Goal: Task Accomplishment & Management: Complete application form

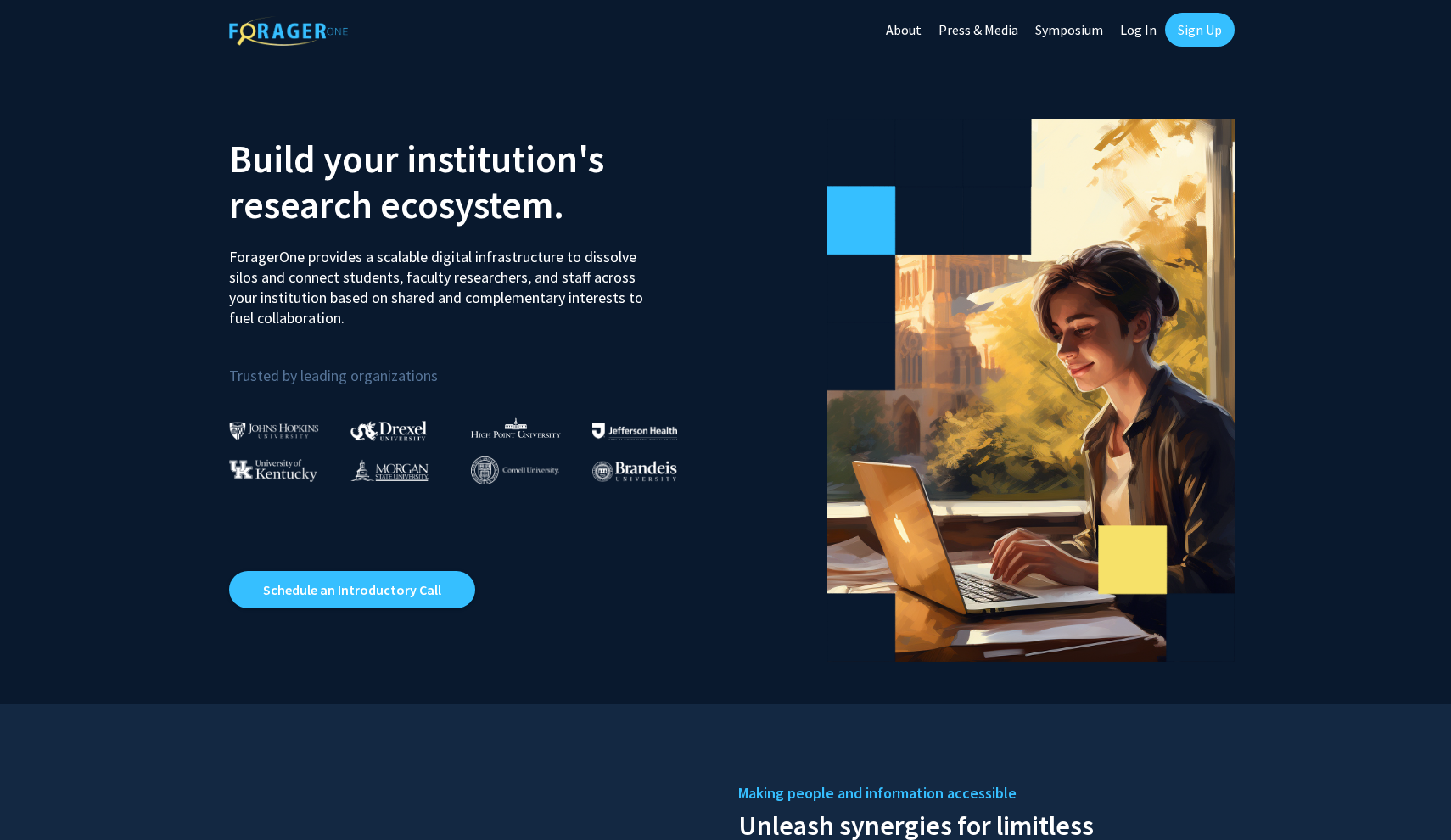
click at [1209, 27] on link "Sign Up" at bounding box center [1200, 29] width 70 height 34
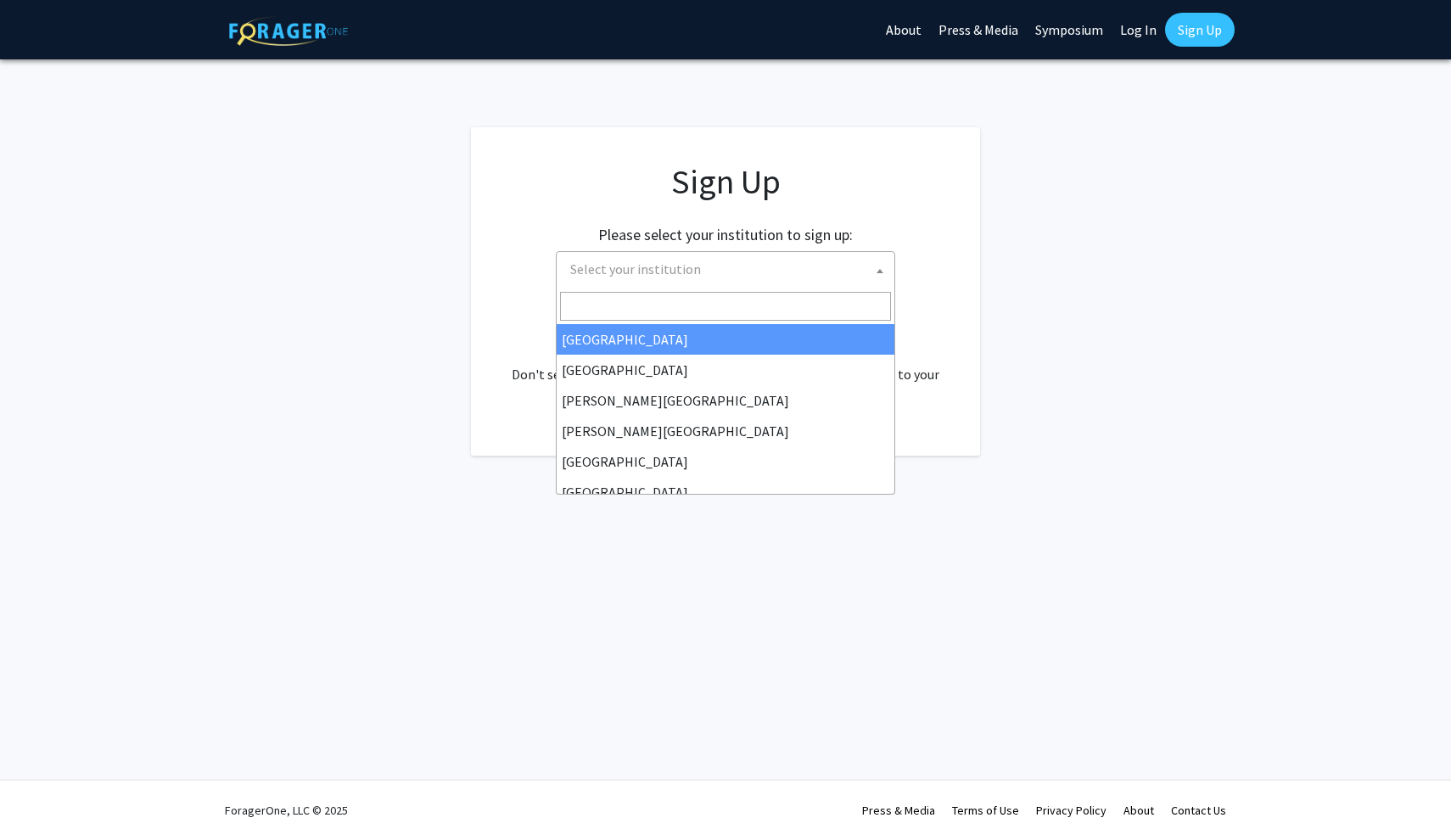
click at [697, 275] on span "Select your institution" at bounding box center [728, 270] width 331 height 35
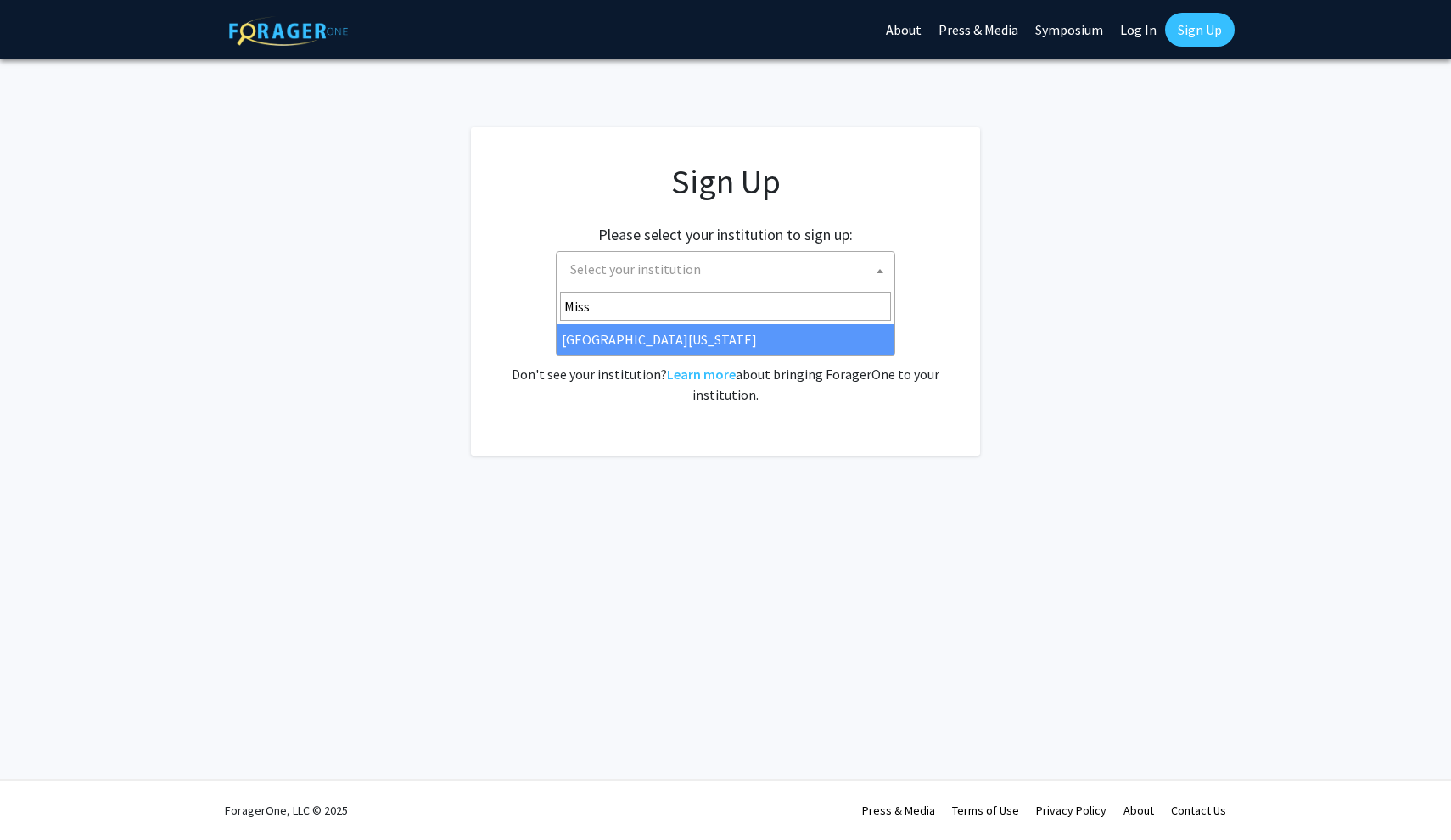
type input "Miss"
select select "33"
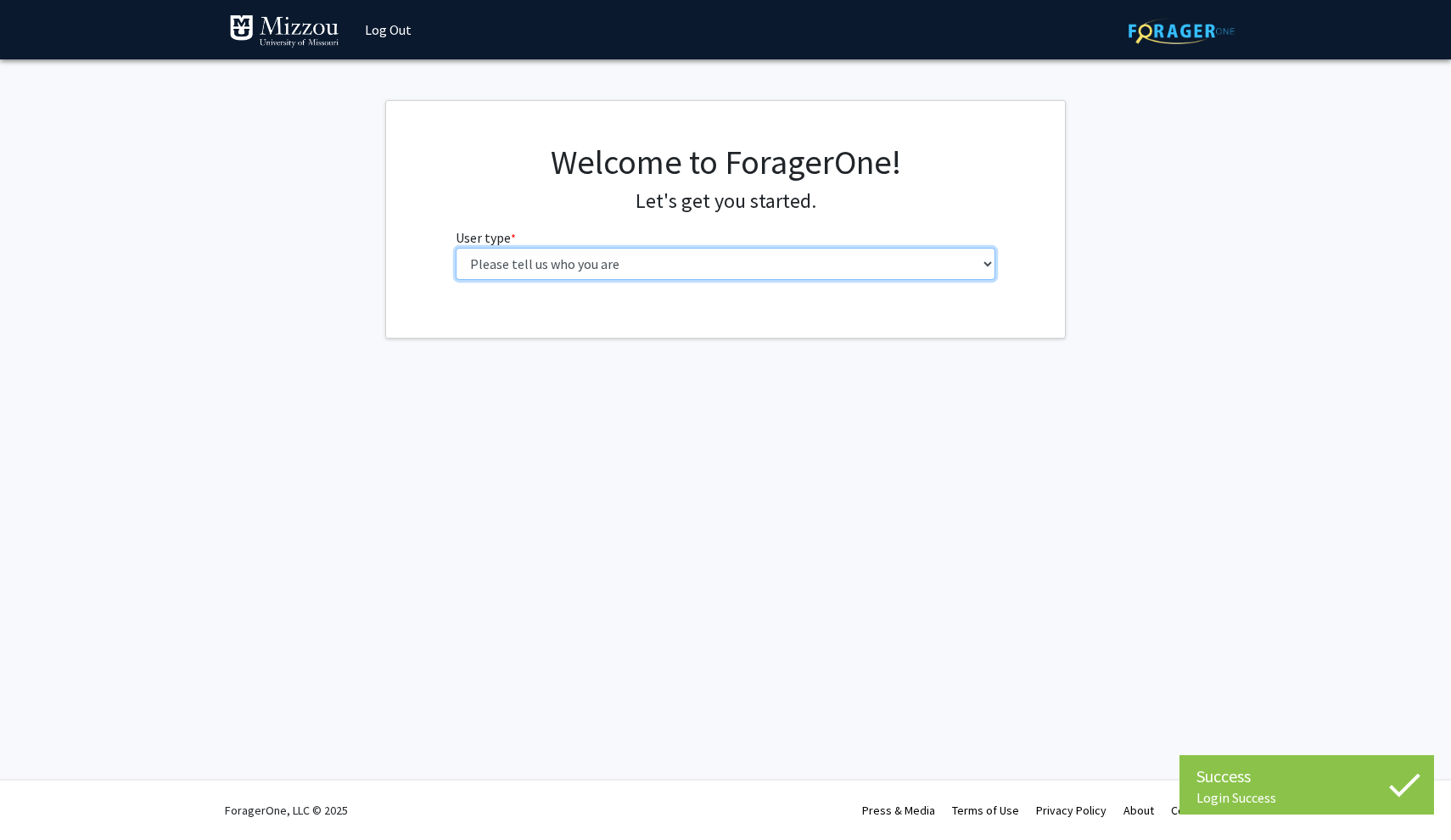
select select "1: undergrad"
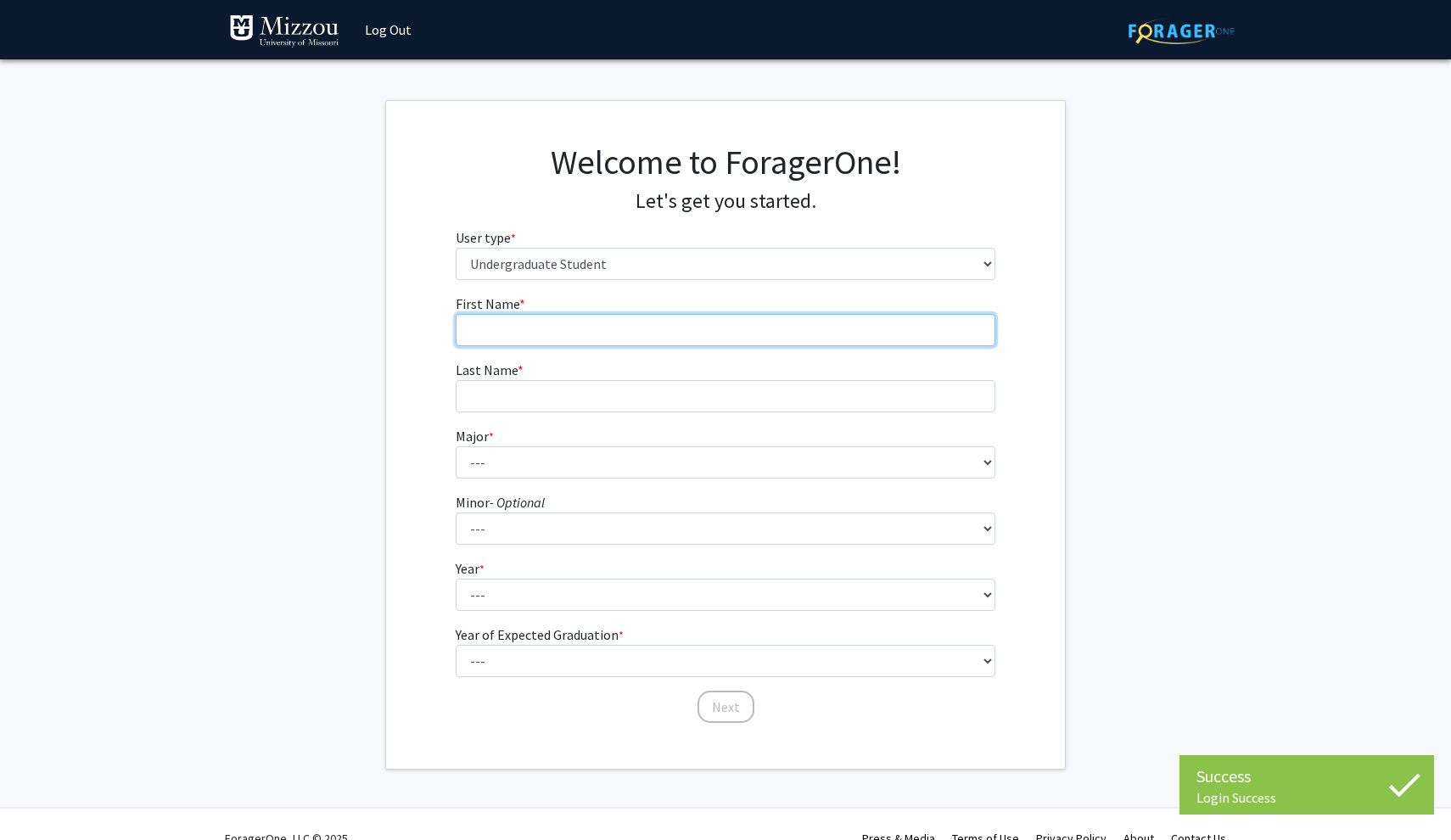
click at [558, 326] on input "First Name * required" at bounding box center [726, 329] width 541 height 32
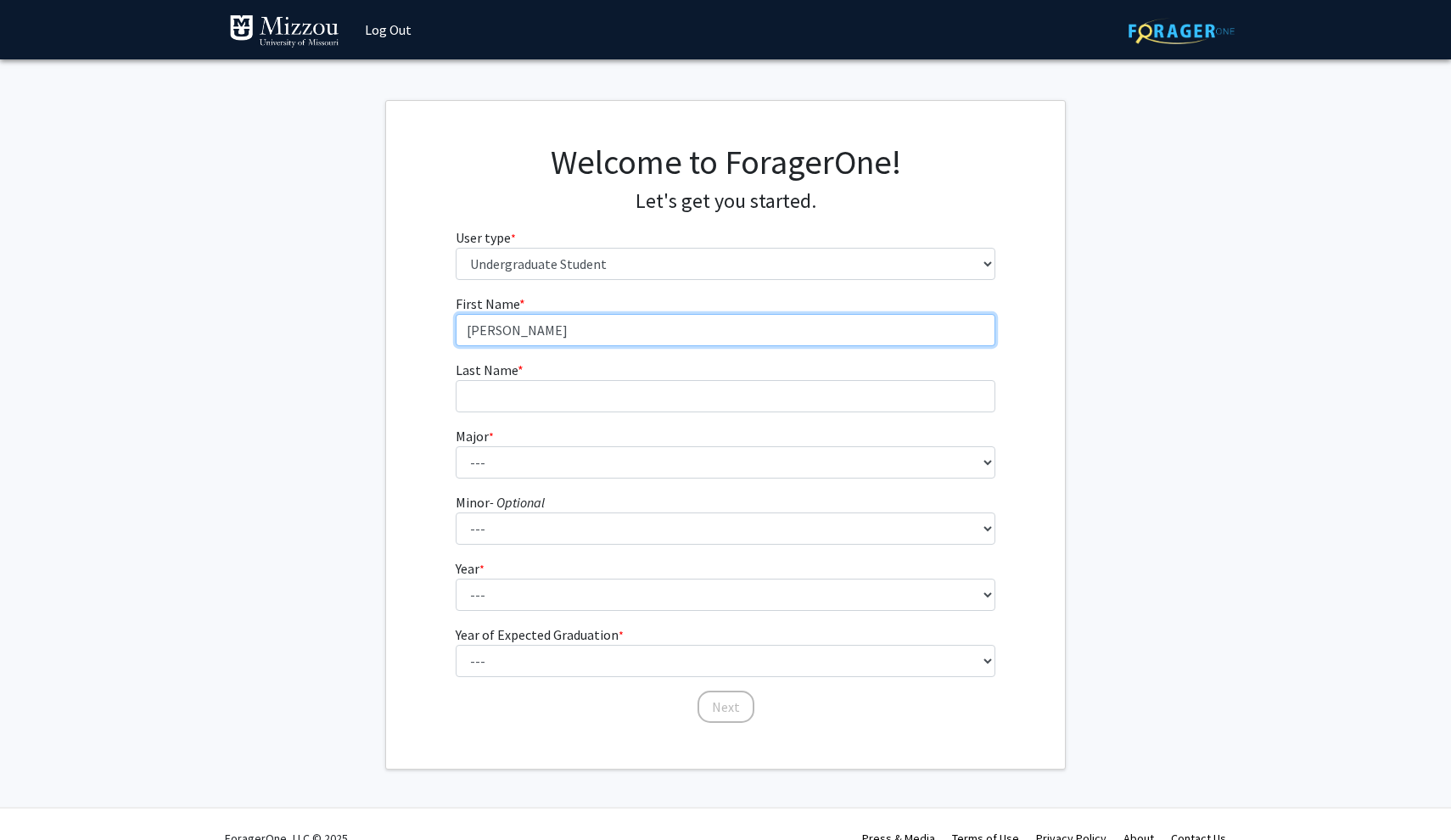
type input "[PERSON_NAME]"
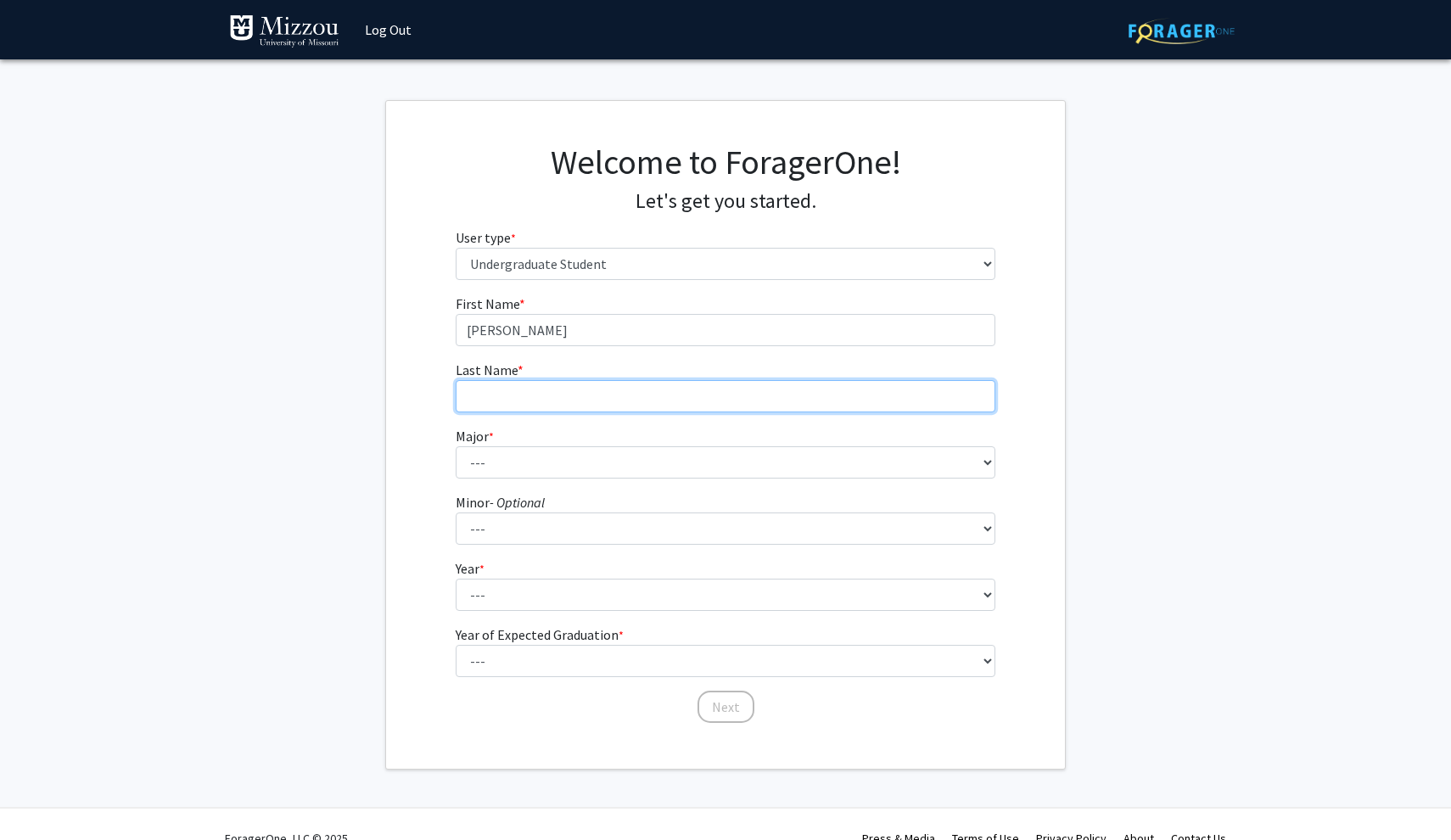
click at [532, 387] on input "Last Name * required" at bounding box center [726, 395] width 541 height 32
type input "Fisk"
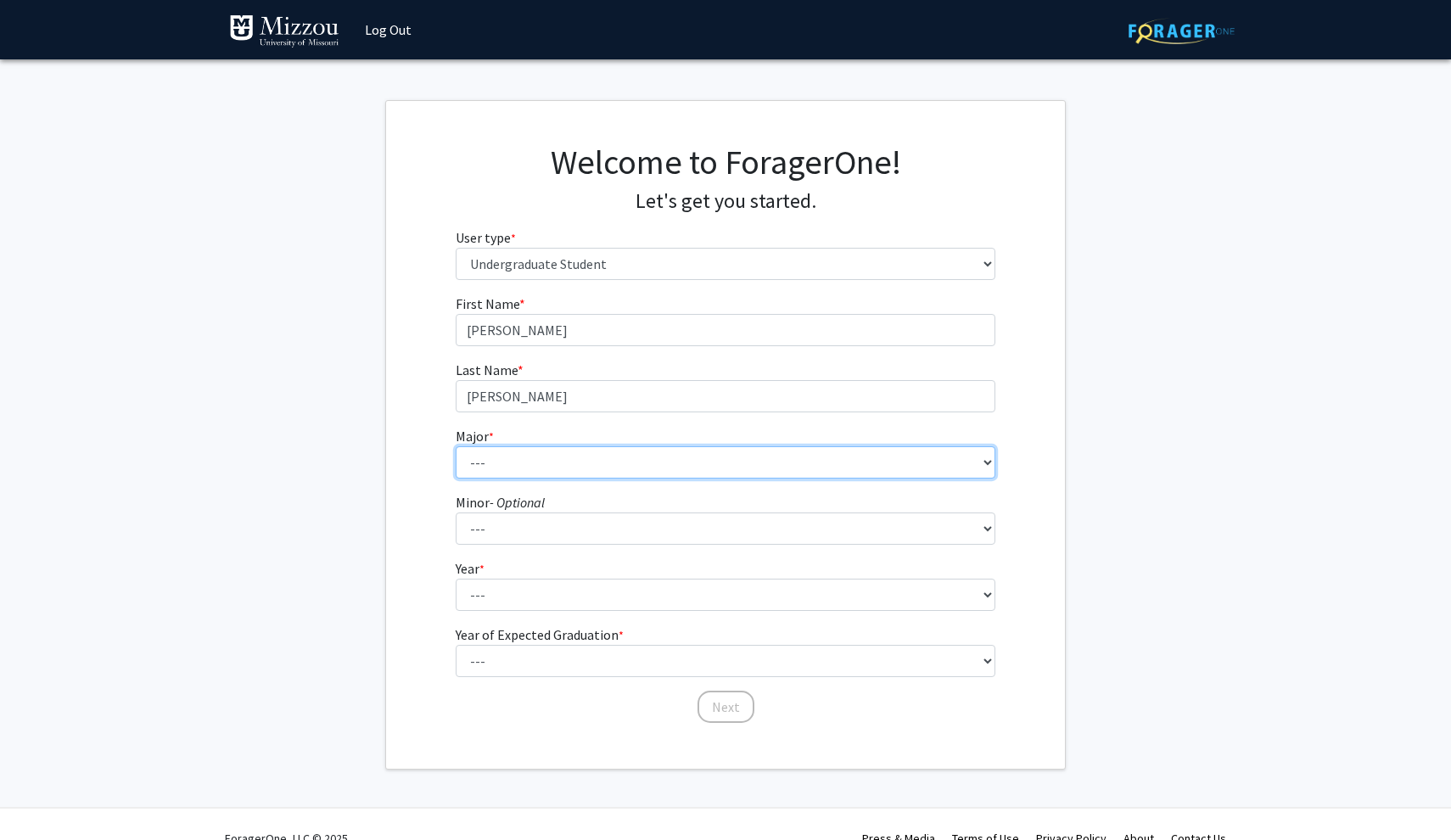
select select "14: 2503"
click at [545, 610] on form "First Name * required Olivia Last Name * required Fisk Major * required --- Agr…" at bounding box center [726, 500] width 541 height 414
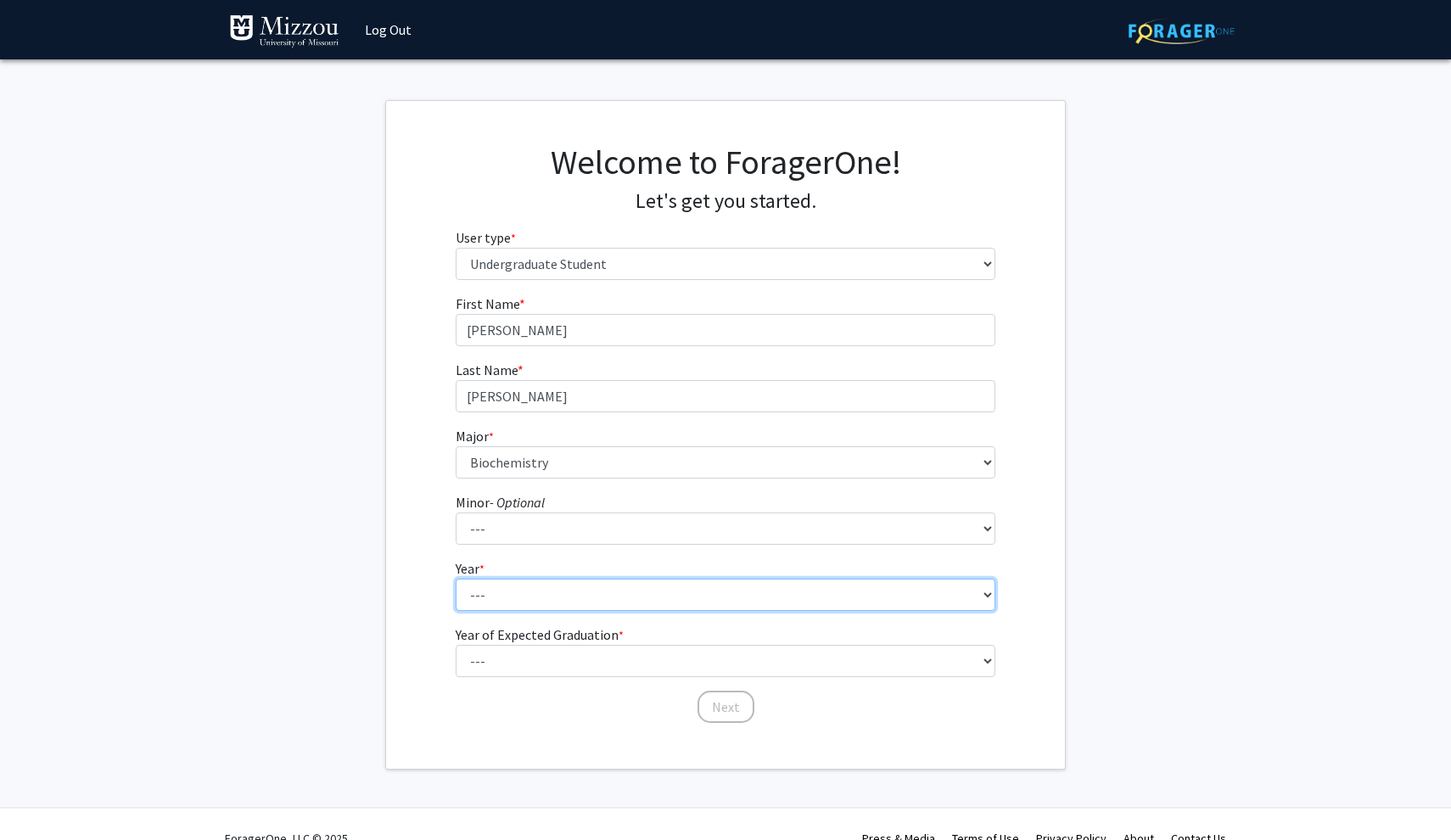
select select "2: sophomore"
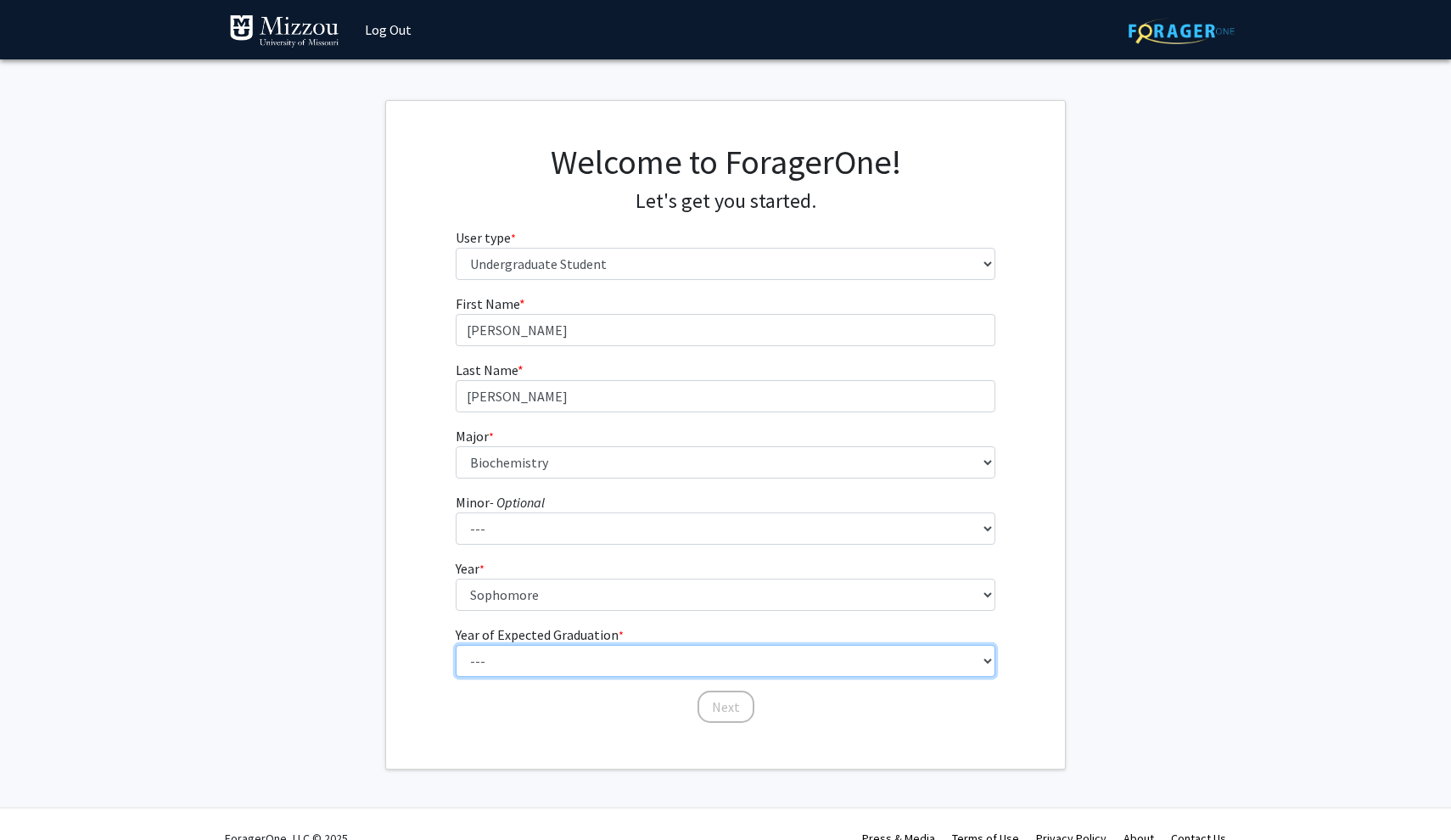
select select "4: 2028"
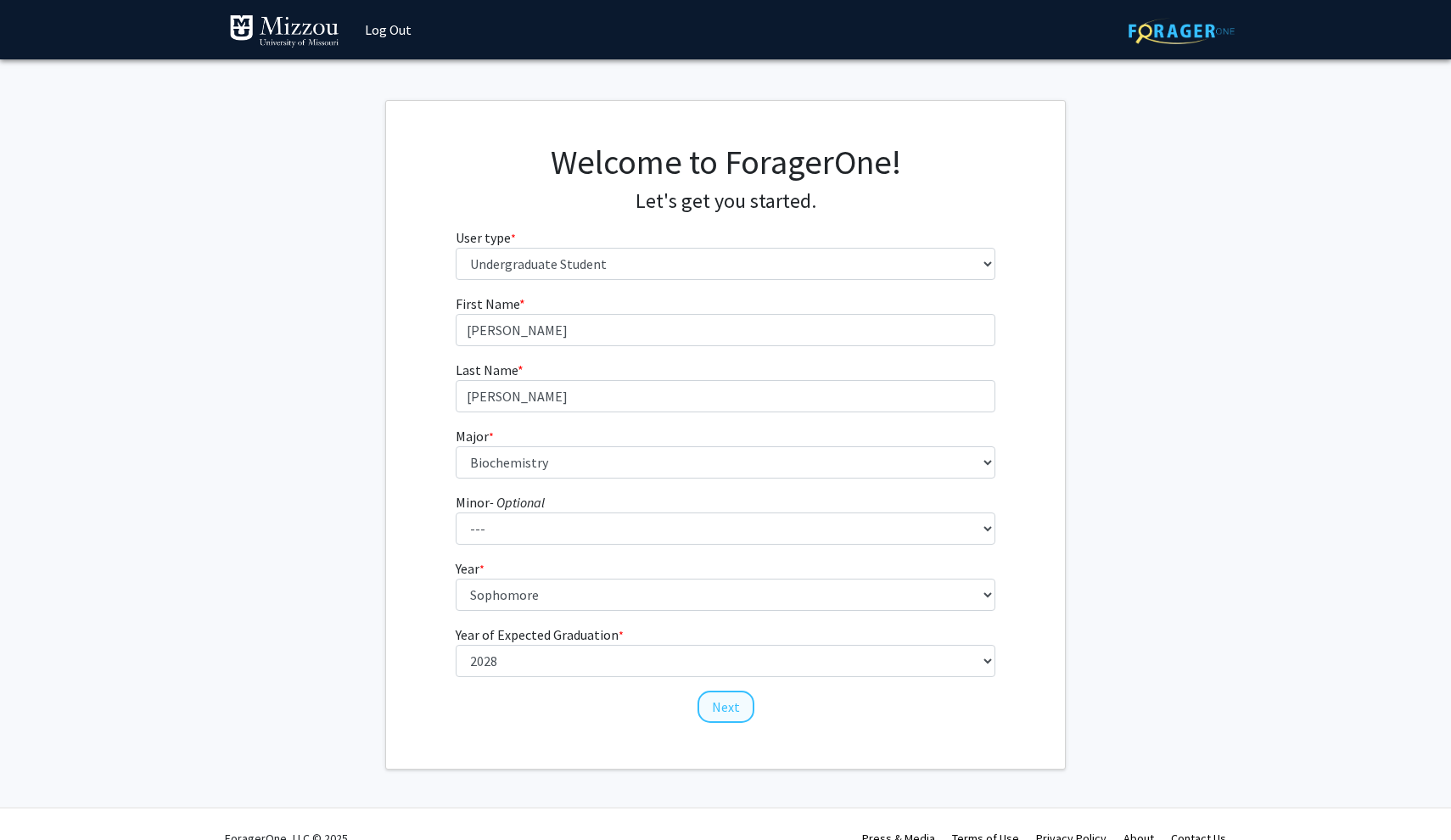
click at [726, 705] on button "Next" at bounding box center [726, 706] width 57 height 32
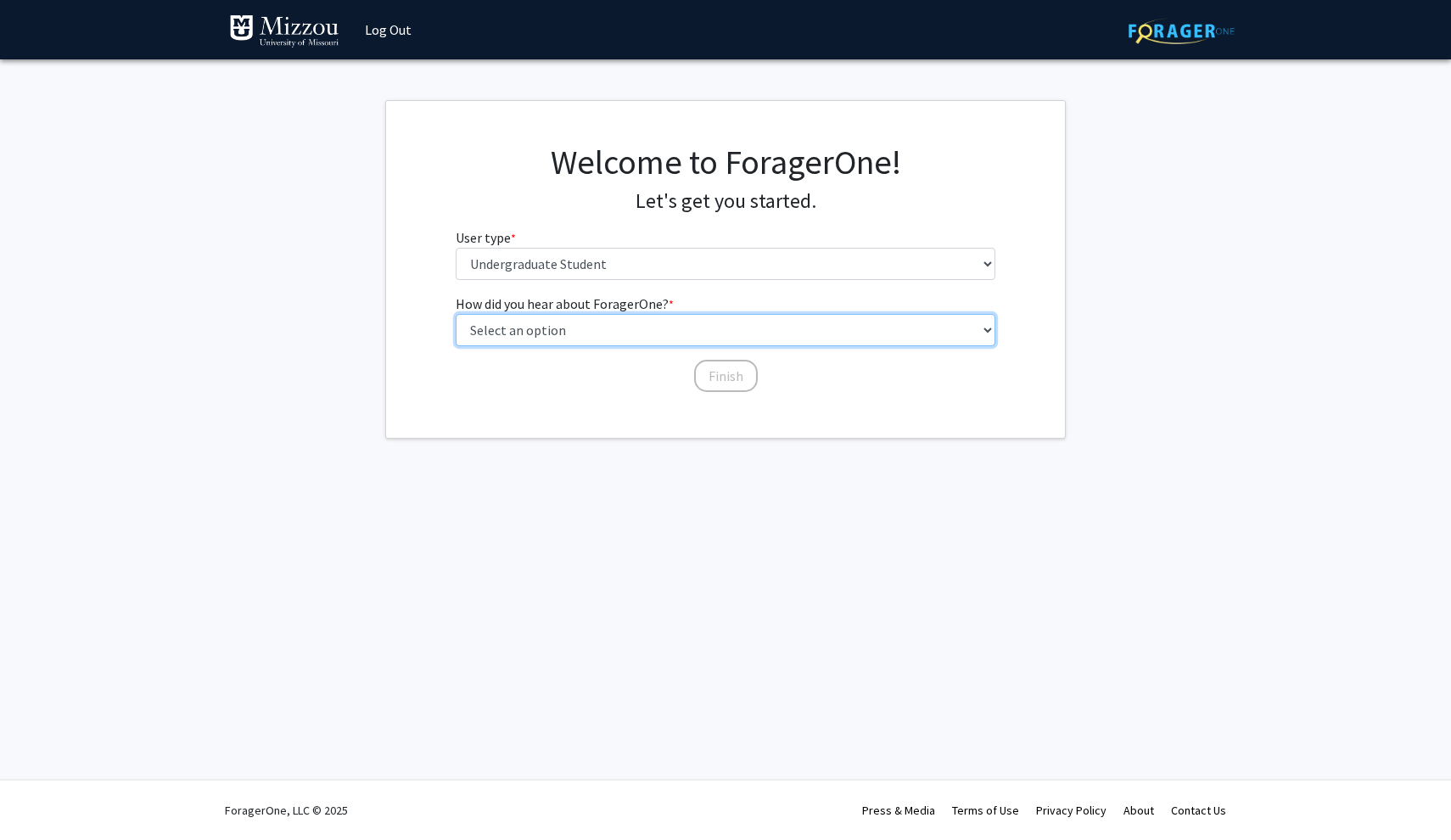
select select "2: faculty_recommendation"
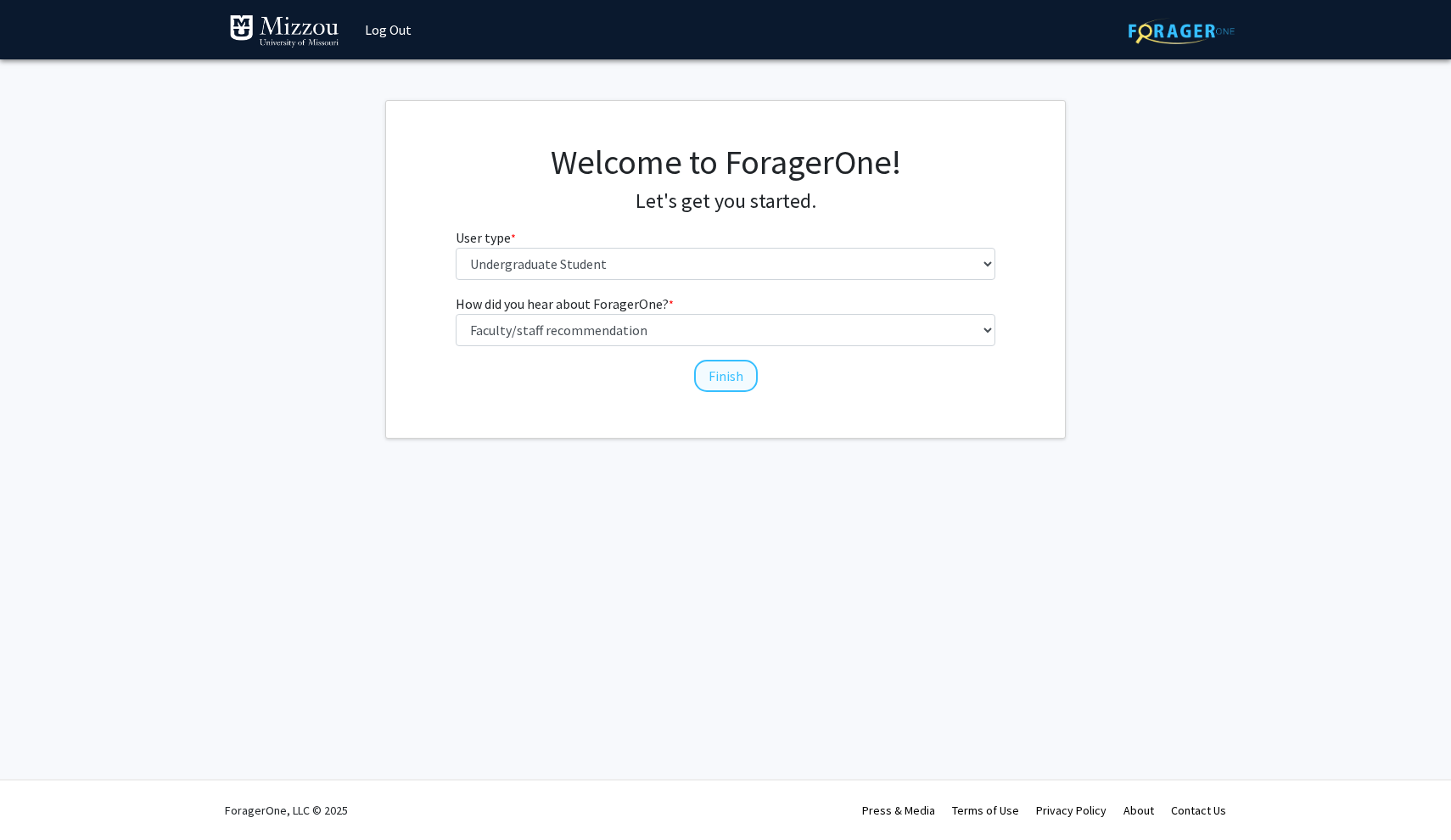
click at [739, 370] on button "Finish" at bounding box center [726, 375] width 64 height 32
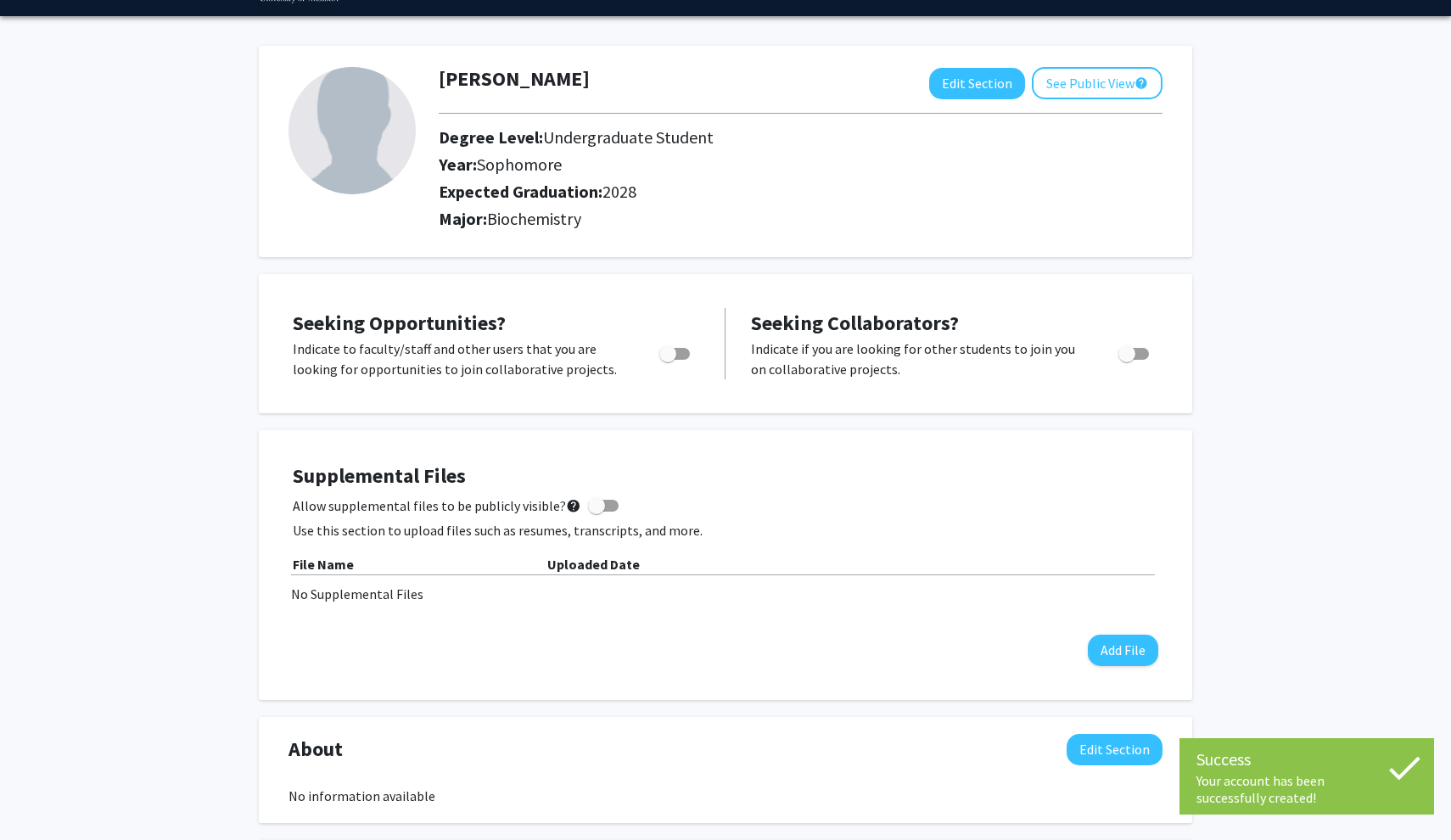
scroll to position [49, 0]
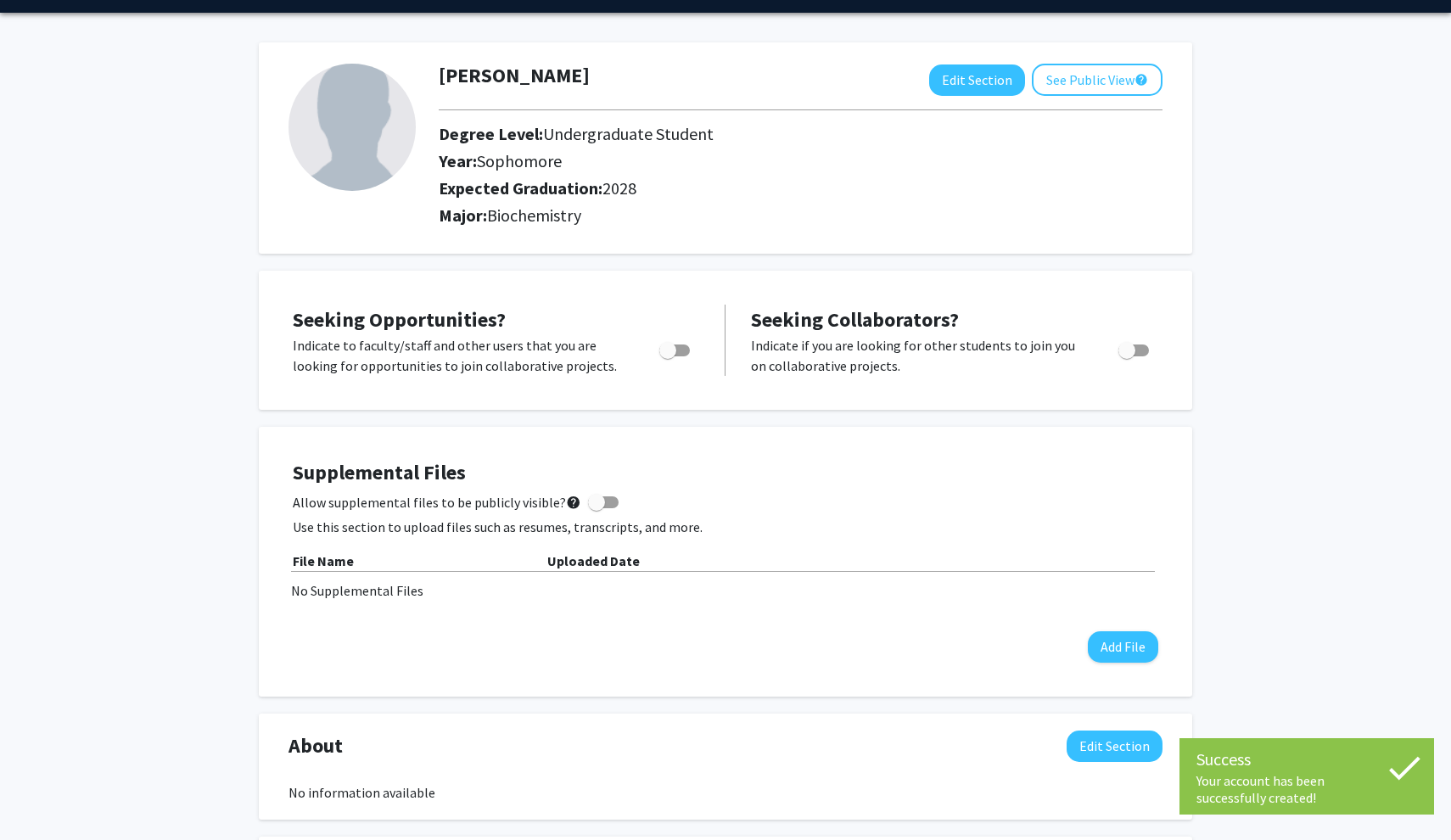
click at [675, 353] on span "Toggle" at bounding box center [667, 350] width 17 height 17
click at [668, 356] on input "Are you actively seeking opportunities?" at bounding box center [667, 356] width 1 height 1
checkbox input "true"
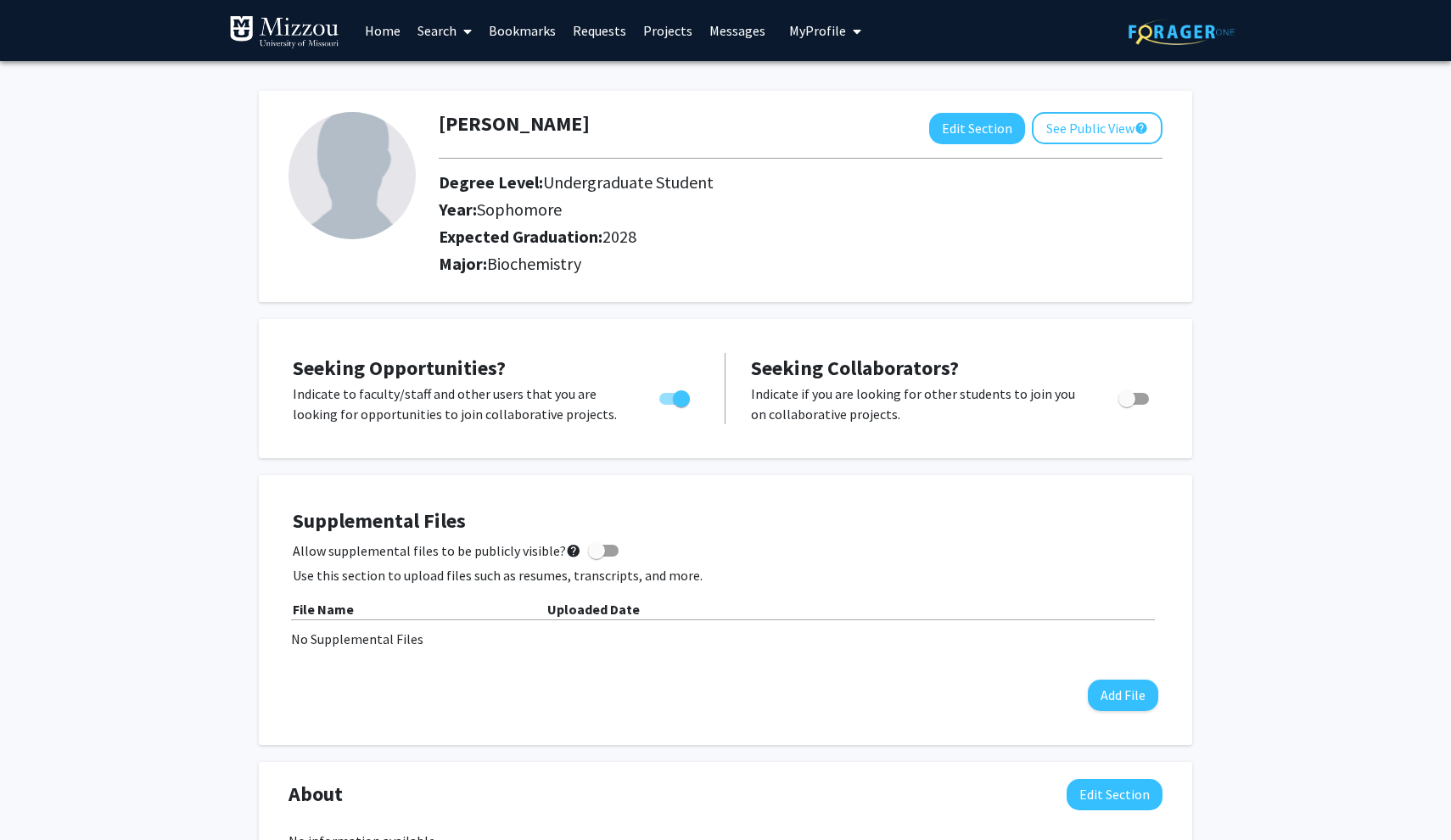
scroll to position [0, 0]
click at [379, 31] on link "Home" at bounding box center [383, 30] width 52 height 59
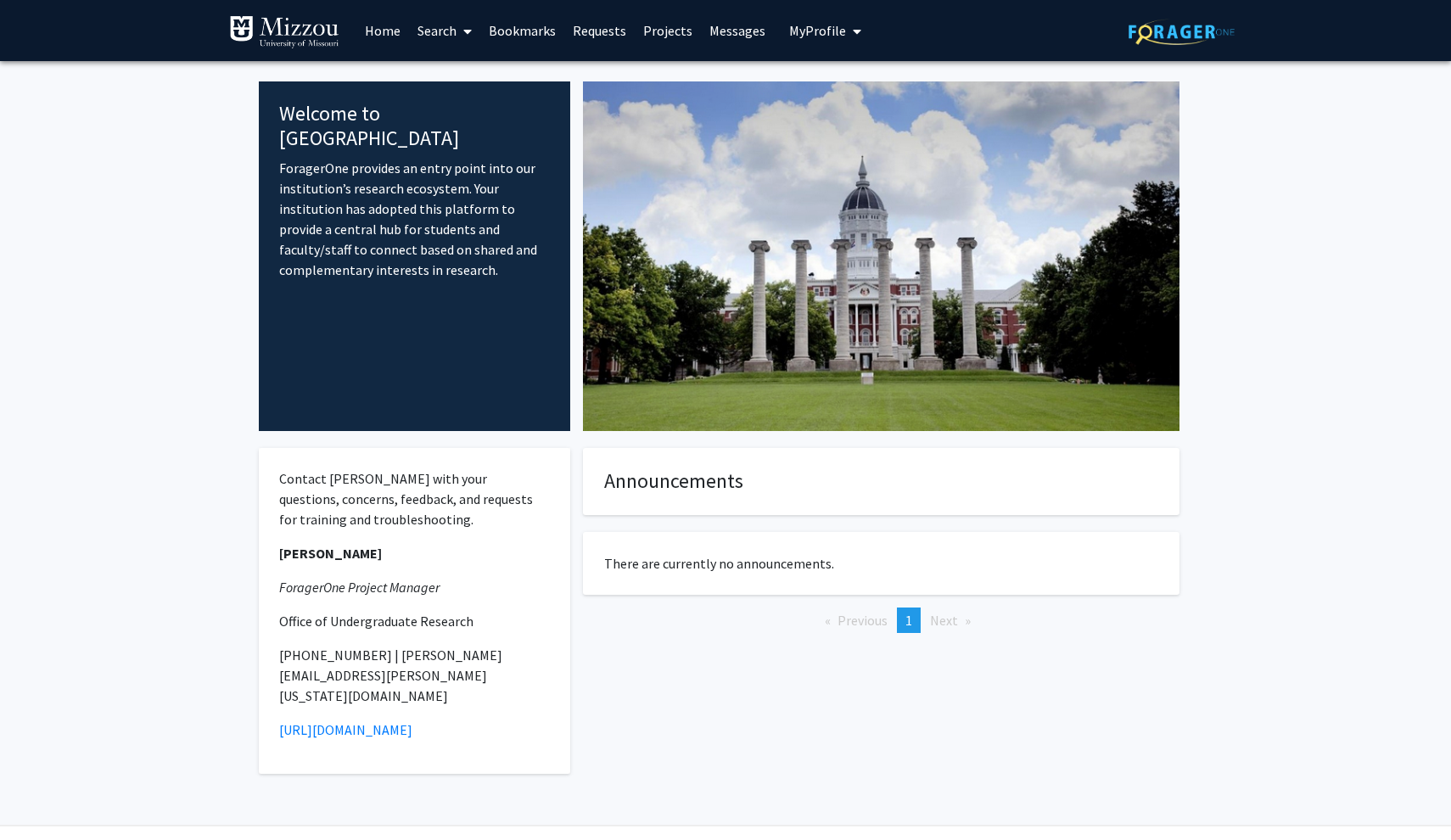
click at [452, 29] on link "Search" at bounding box center [444, 30] width 71 height 59
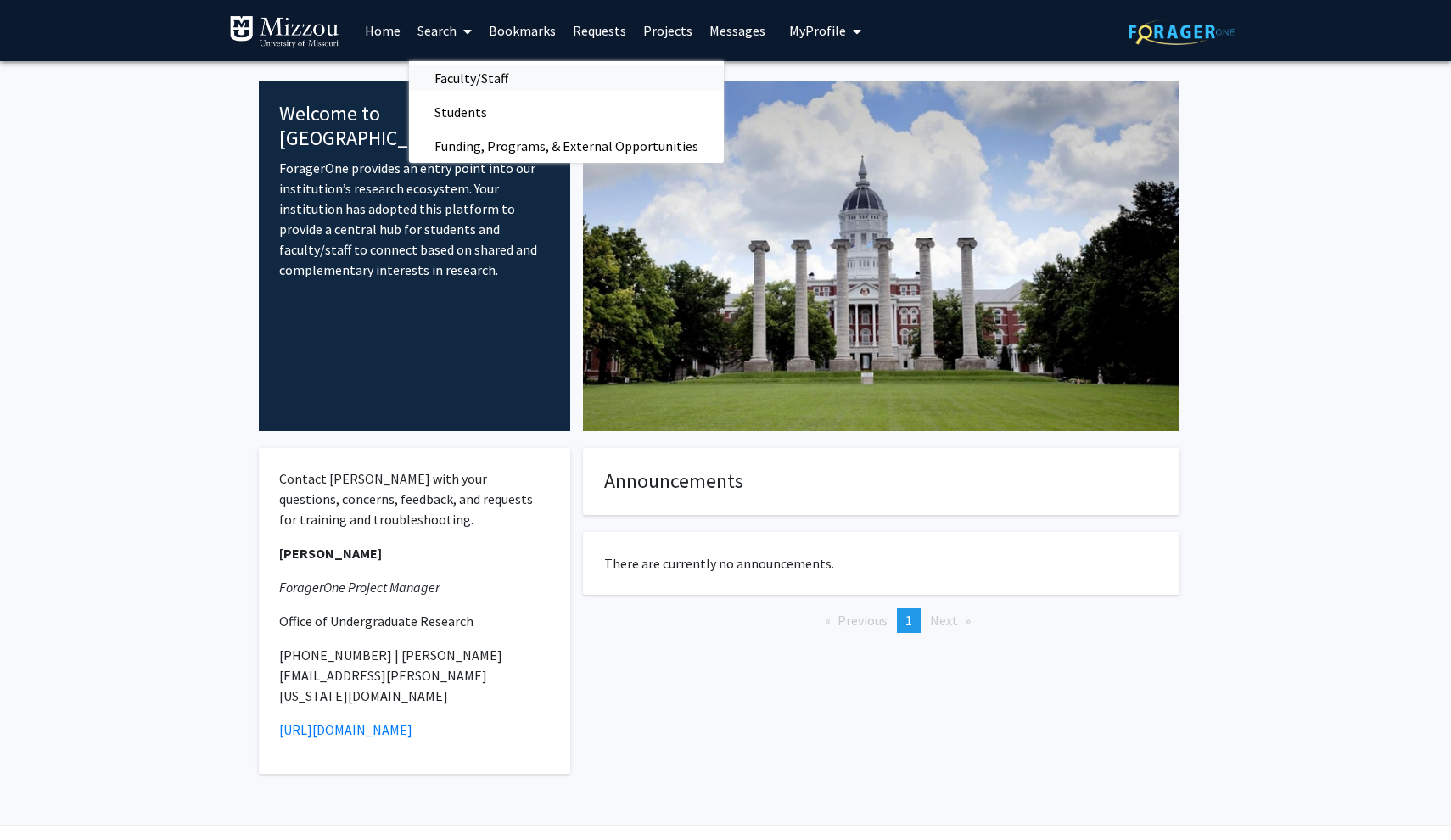
click at [481, 79] on span "Faculty/Staff" at bounding box center [471, 78] width 124 height 34
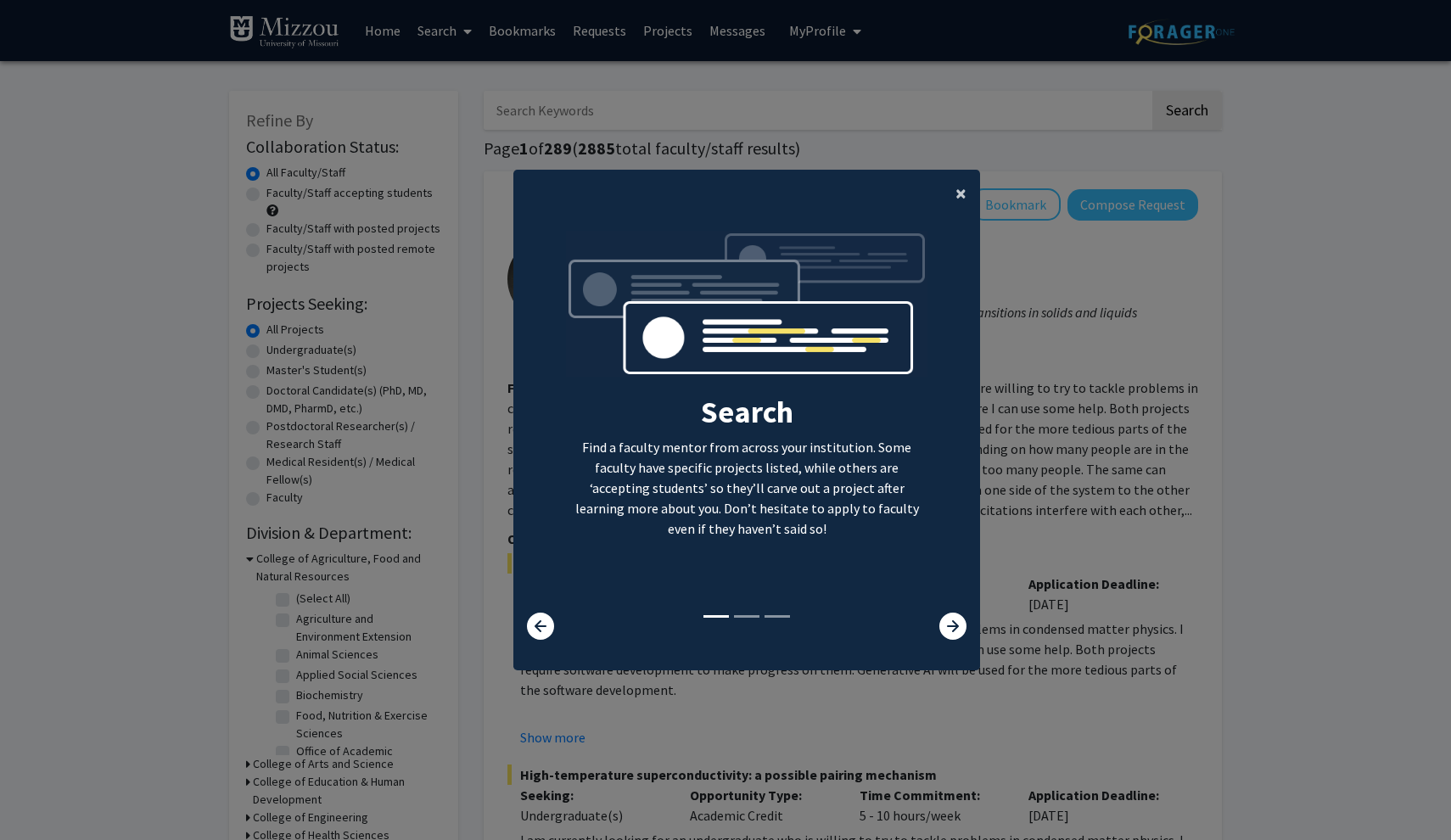
click at [960, 185] on span "×" at bounding box center [961, 192] width 11 height 26
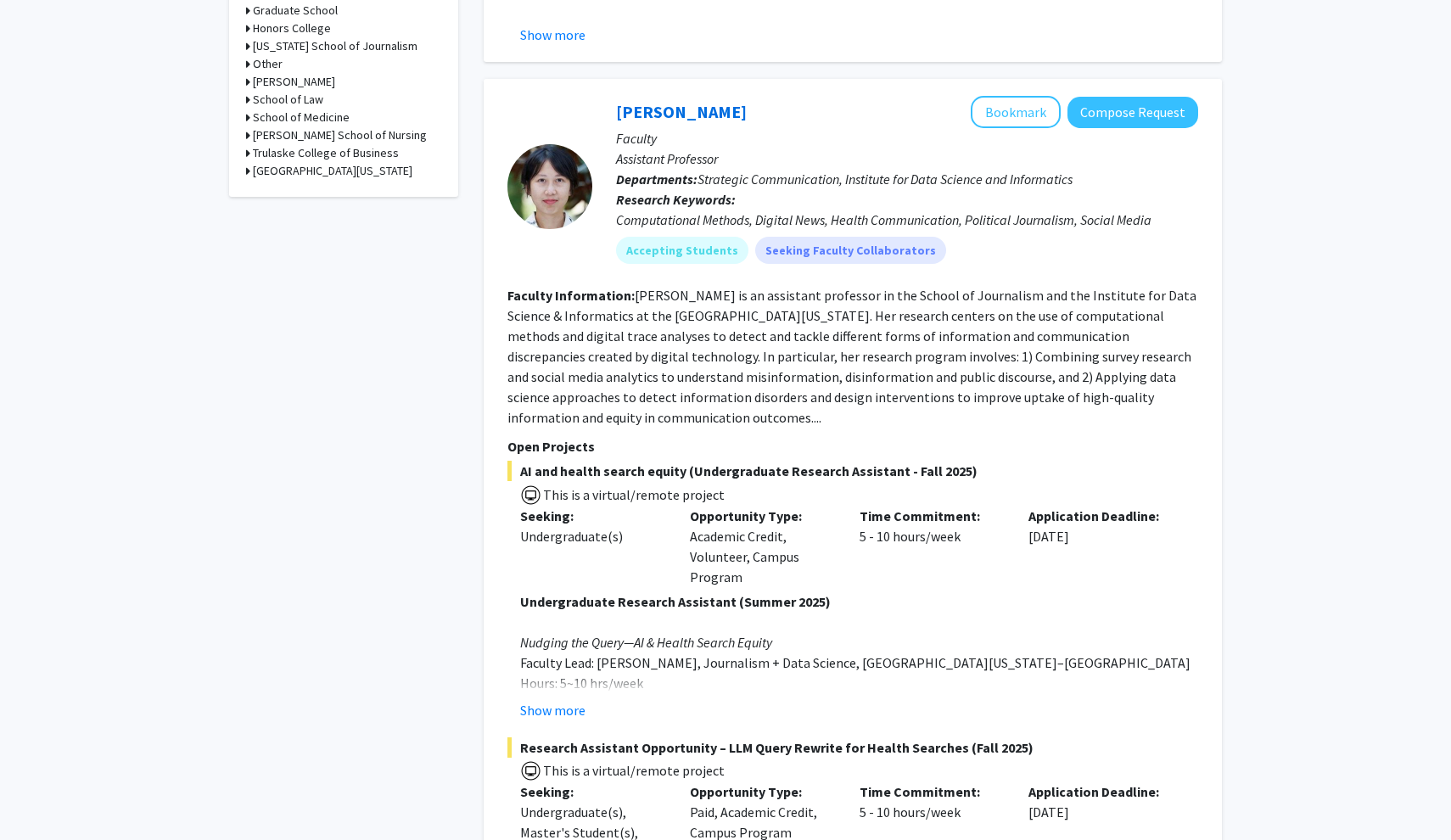
scroll to position [926, 0]
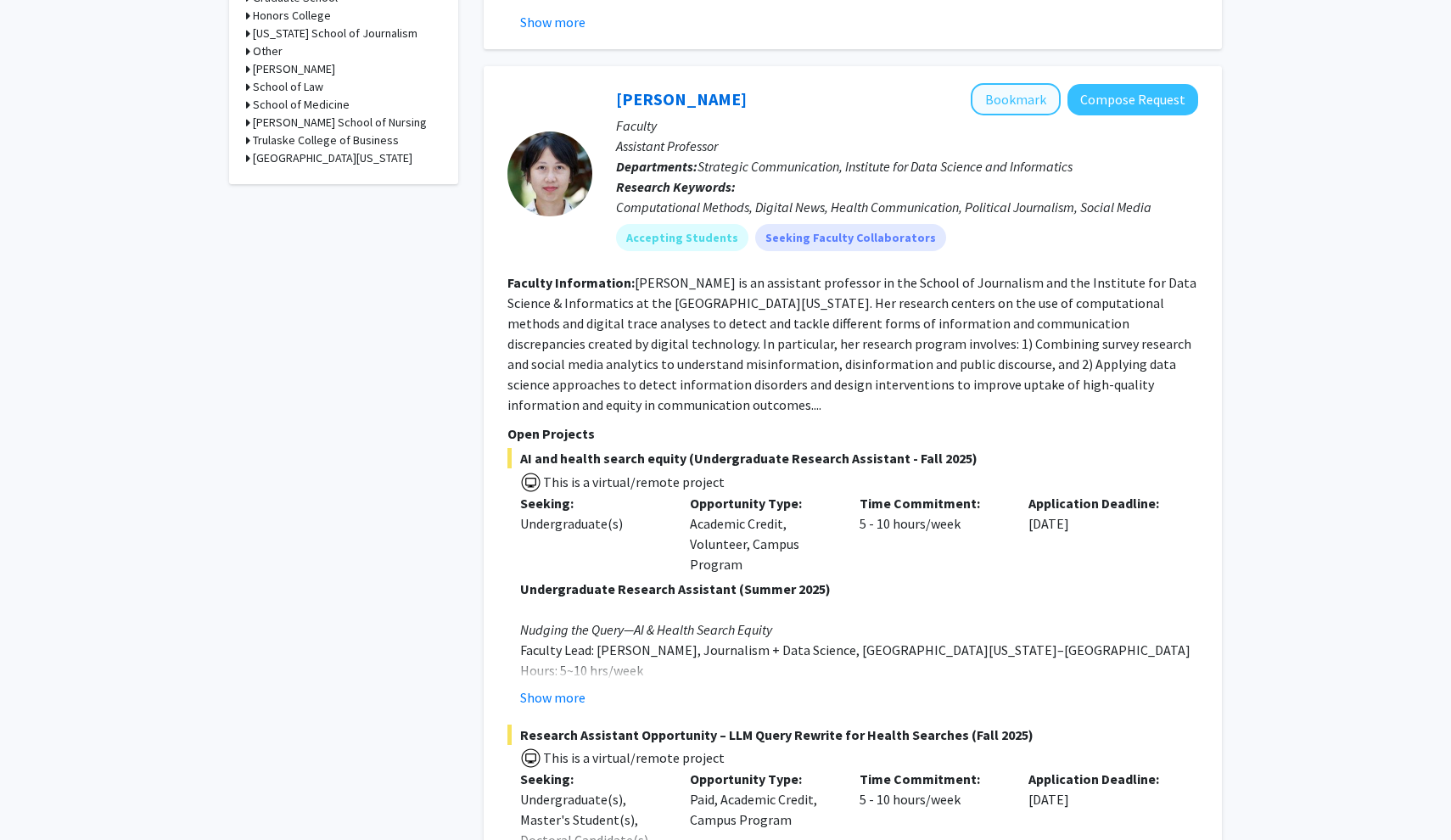
click at [1007, 97] on button "Bookmark" at bounding box center [1016, 99] width 90 height 32
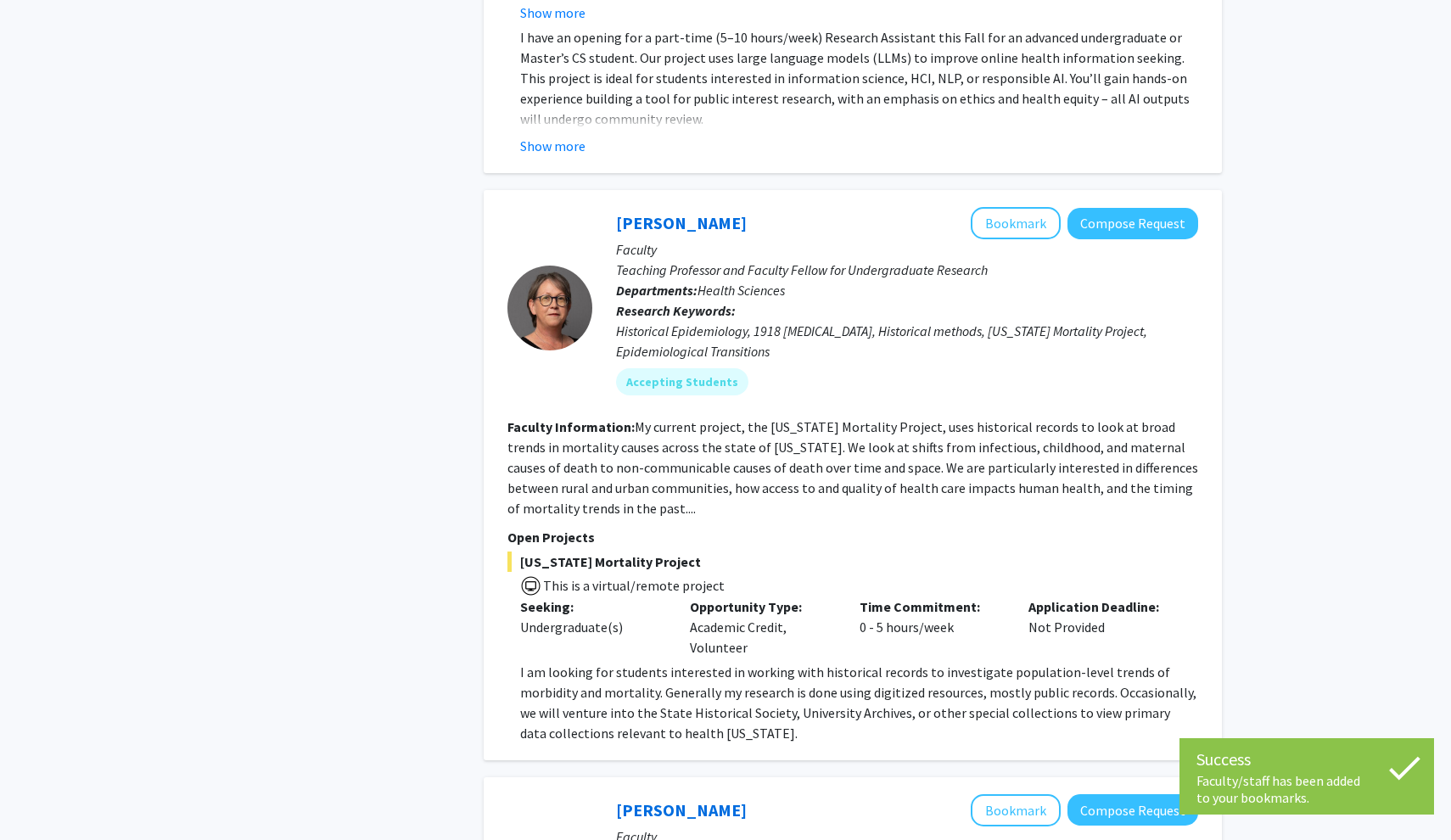
scroll to position [1792, 0]
